Goal: Task Accomplishment & Management: Complete application form

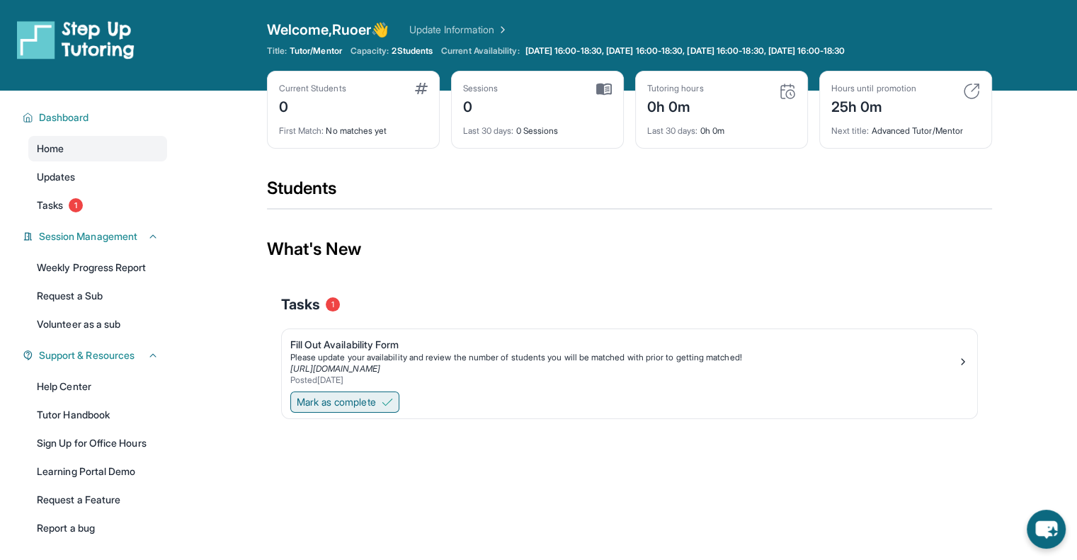
click at [322, 412] on button "Mark as complete" at bounding box center [344, 402] width 109 height 21
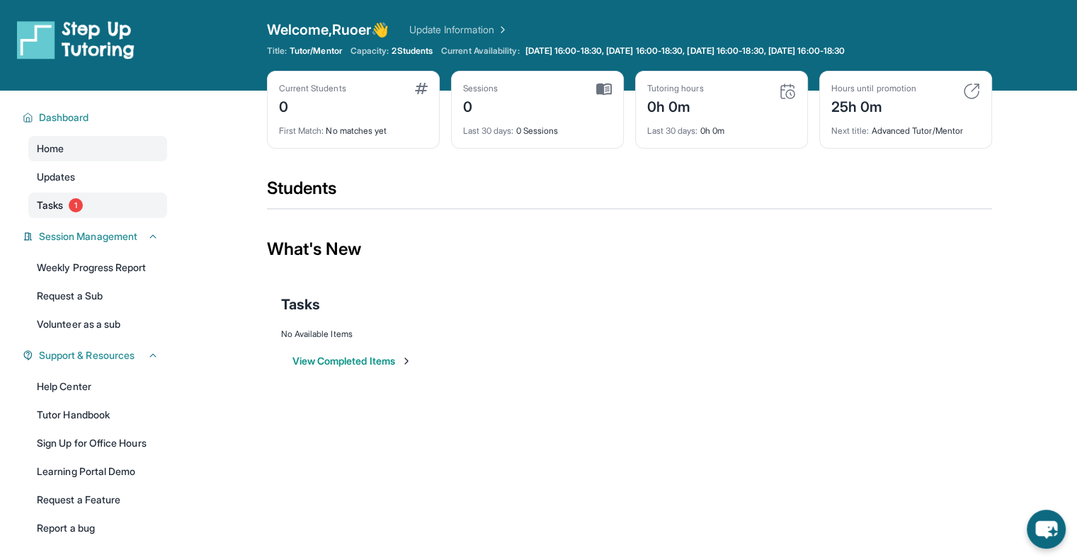
click at [63, 209] on span "Tasks" at bounding box center [50, 205] width 26 height 14
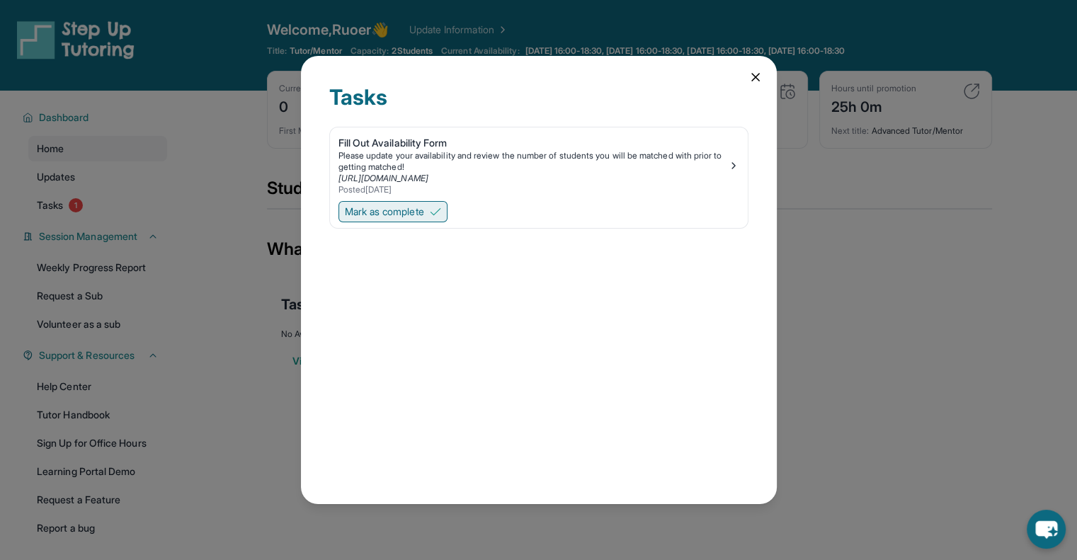
click at [436, 207] on img at bounding box center [435, 211] width 11 height 11
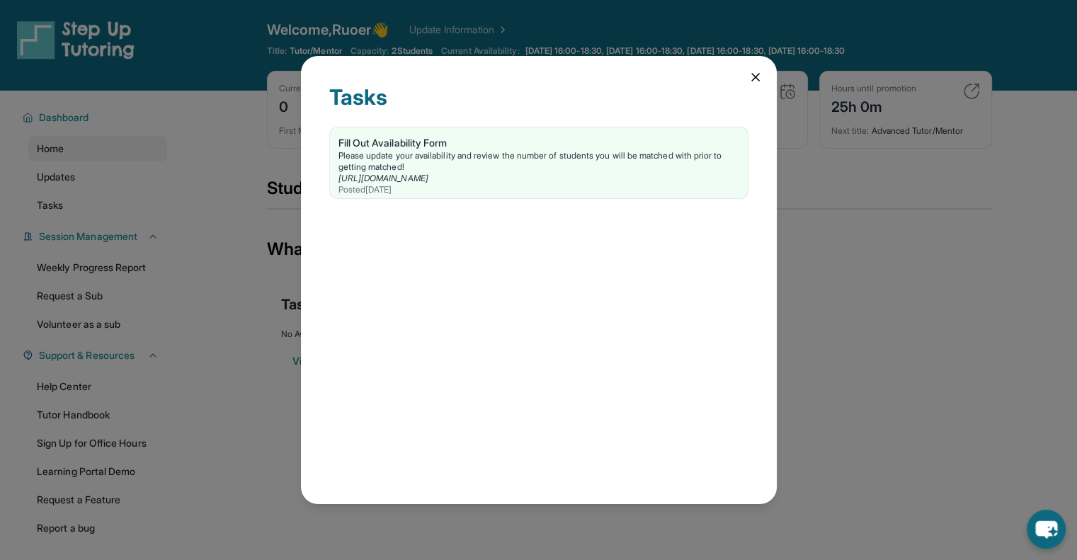
click at [252, 232] on div "Tasks Fill Out Availability Form Please update your availability and review the…" at bounding box center [538, 280] width 1077 height 560
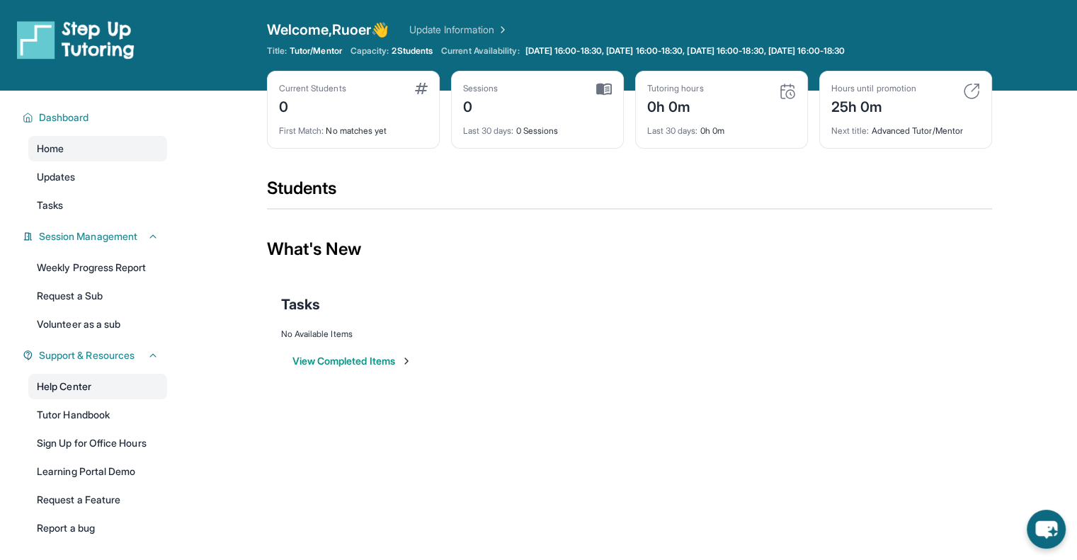
click at [89, 389] on link "Help Center" at bounding box center [97, 387] width 139 height 26
click at [373, 354] on button "View Completed Items" at bounding box center [353, 361] width 120 height 14
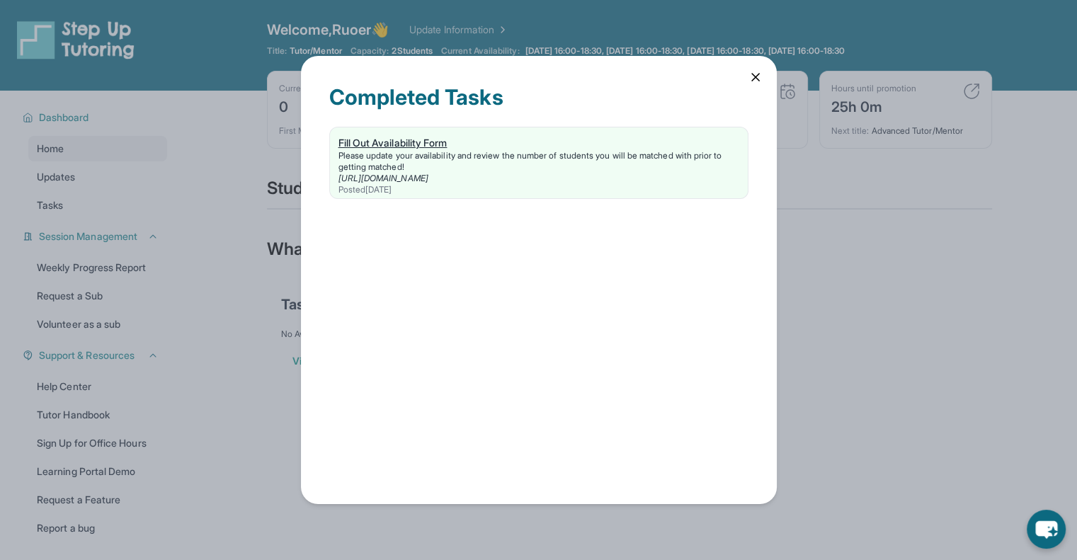
click at [363, 152] on div "Please update your availability and review the number of students you will be m…" at bounding box center [539, 161] width 401 height 23
click at [843, 74] on div "Completed Tasks Fill Out Availability Form Please update your availability and …" at bounding box center [538, 280] width 1077 height 560
click at [752, 69] on div "Completed Tasks Fill Out Availability Form Please update your availability and …" at bounding box center [539, 280] width 476 height 448
click at [755, 81] on icon at bounding box center [756, 77] width 14 height 14
